Goal: Information Seeking & Learning: Learn about a topic

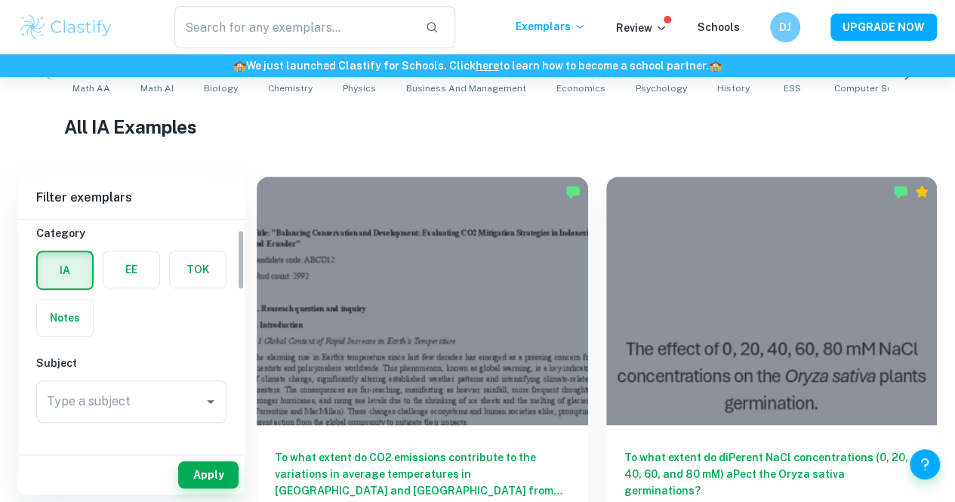
scroll to position [39, 0]
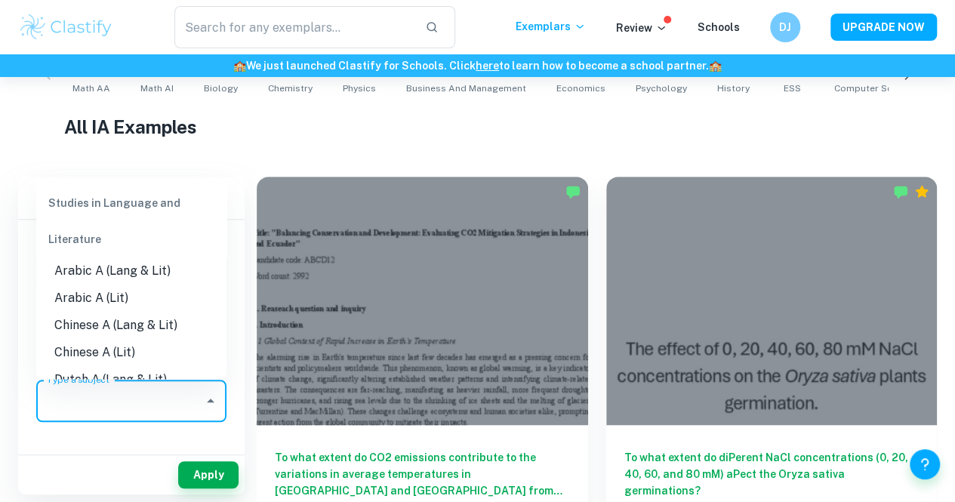
click at [134, 404] on input "Type a subject" at bounding box center [120, 400] width 154 height 29
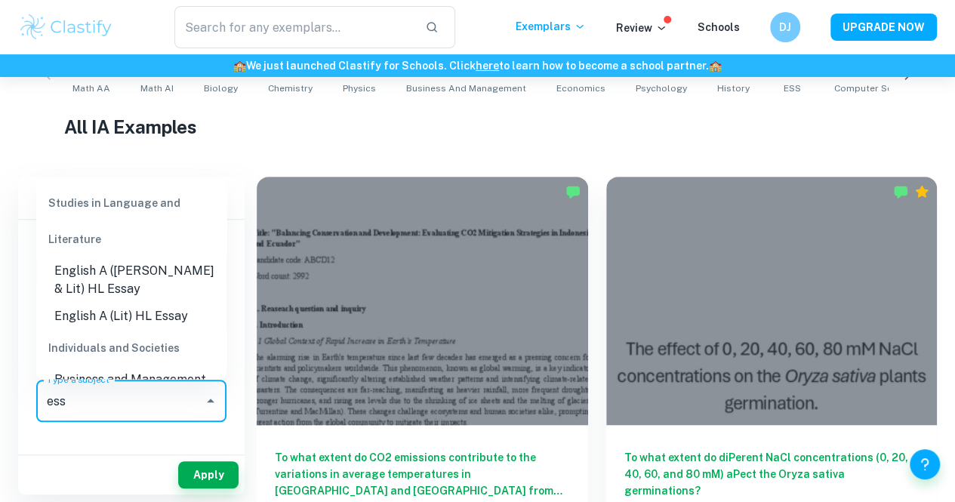
scroll to position [183, 0]
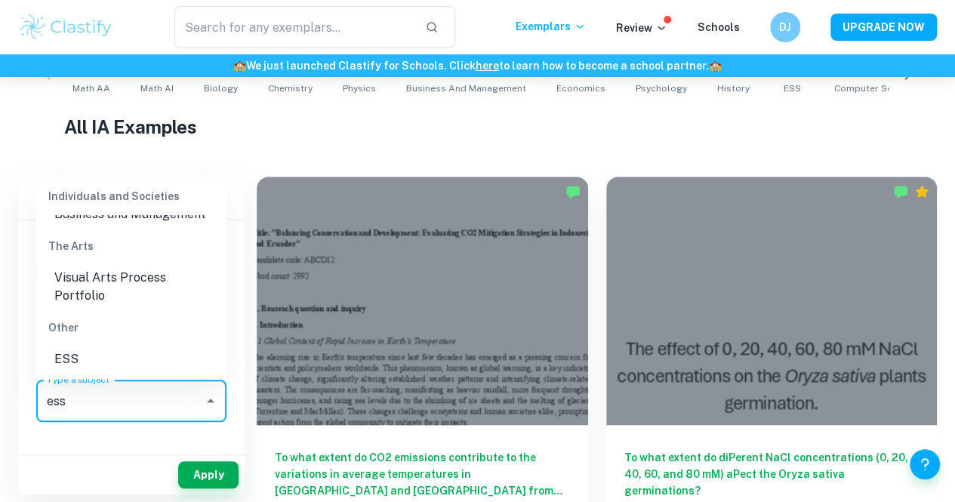
click at [109, 364] on li "ESS" at bounding box center [131, 359] width 190 height 27
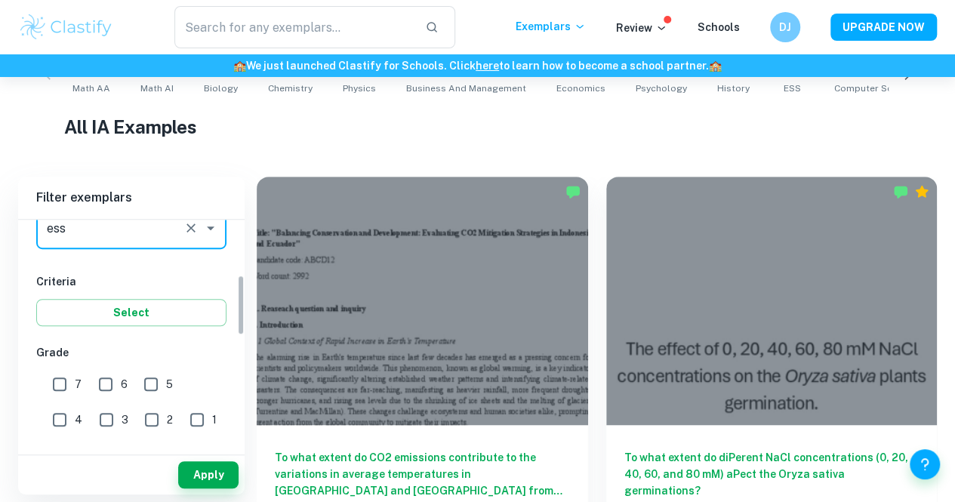
scroll to position [214, 0]
type input "ESS"
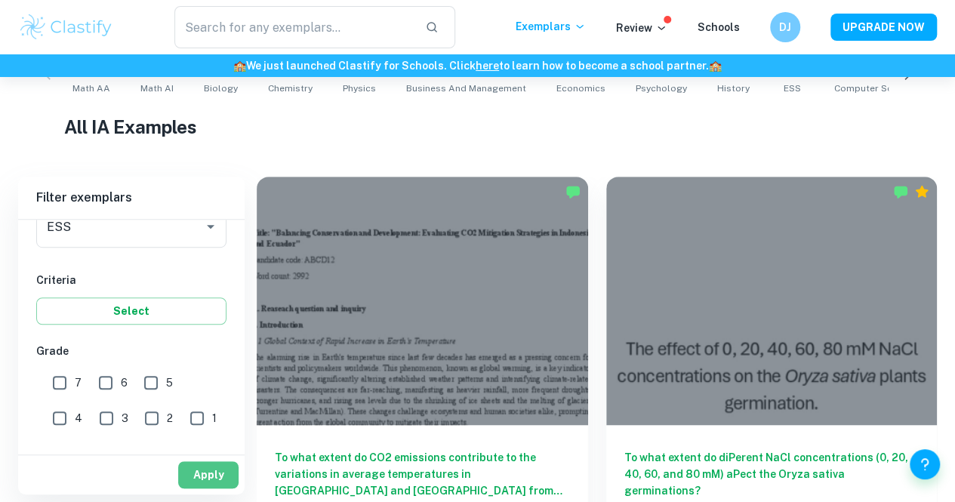
click at [219, 481] on button "Apply" at bounding box center [208, 474] width 60 height 27
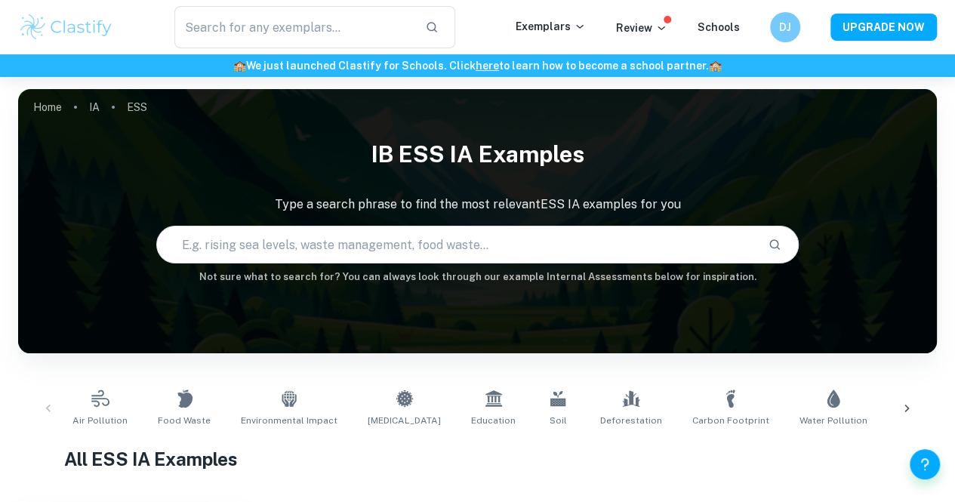
click at [411, 171] on h1 "IB ESS IA examples" at bounding box center [477, 154] width 918 height 46
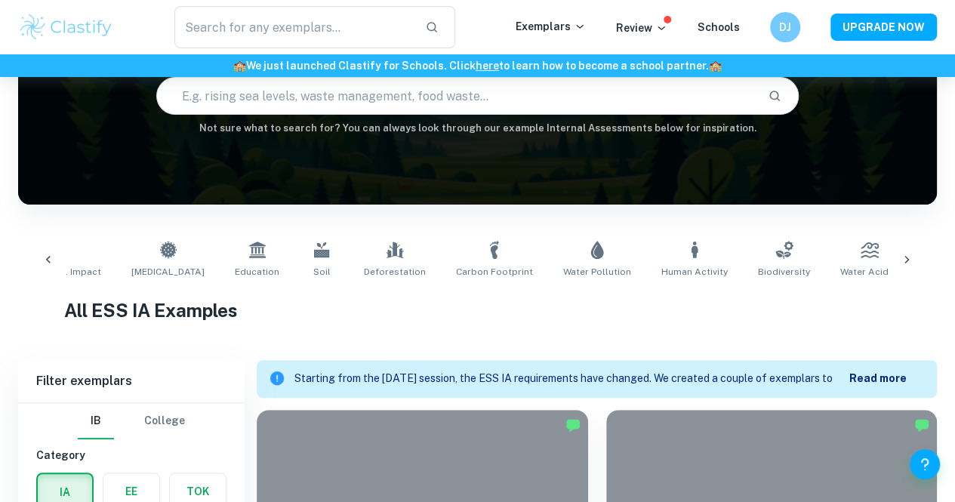
scroll to position [0, 237]
click at [556, 260] on link "Water Pollution" at bounding box center [596, 260] width 80 height 50
type input "Water Pollution"
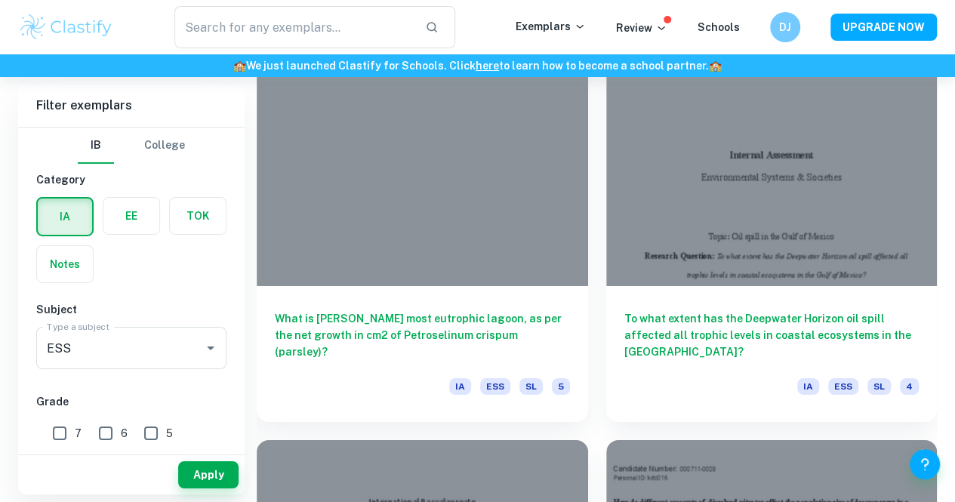
scroll to position [5350, 0]
